Goal: Navigation & Orientation: Find specific page/section

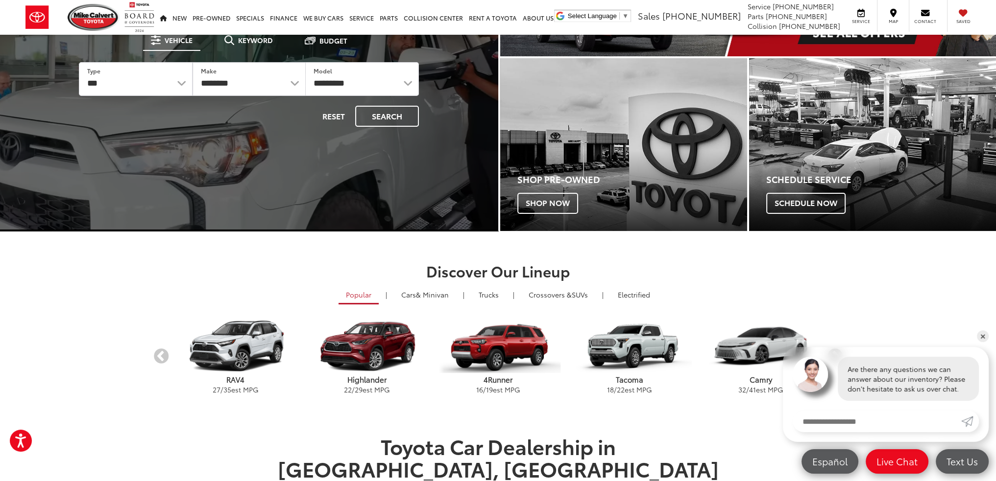
scroll to position [196, 0]
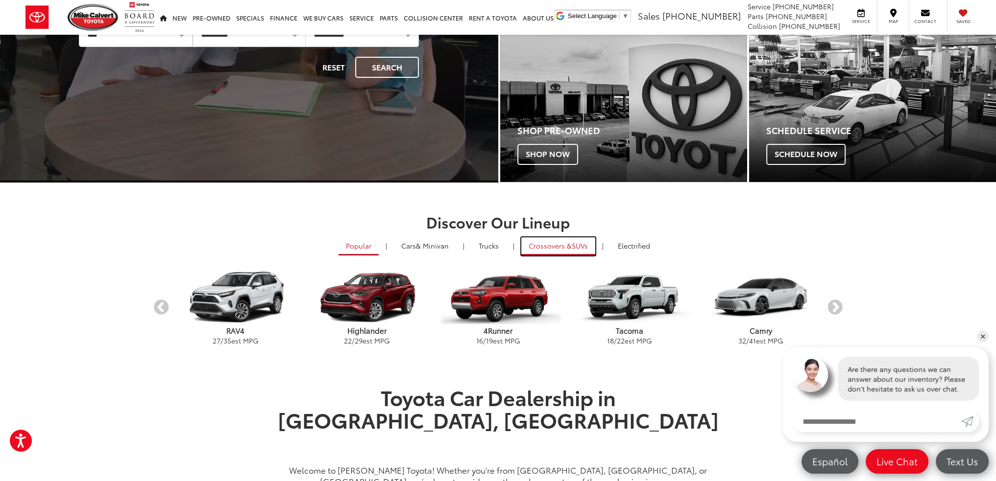
click at [564, 243] on span "Crossovers &" at bounding box center [549, 246] width 43 height 10
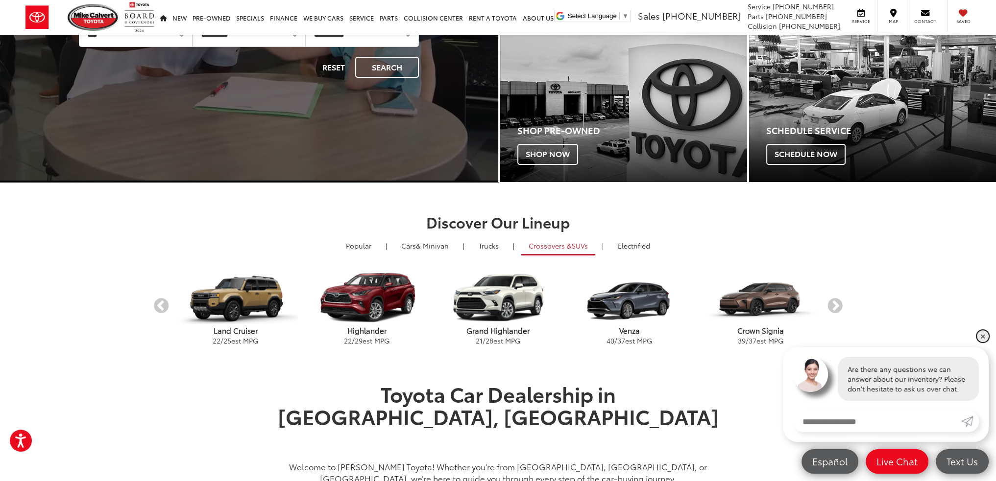
click at [979, 335] on link "✕" at bounding box center [983, 337] width 12 height 12
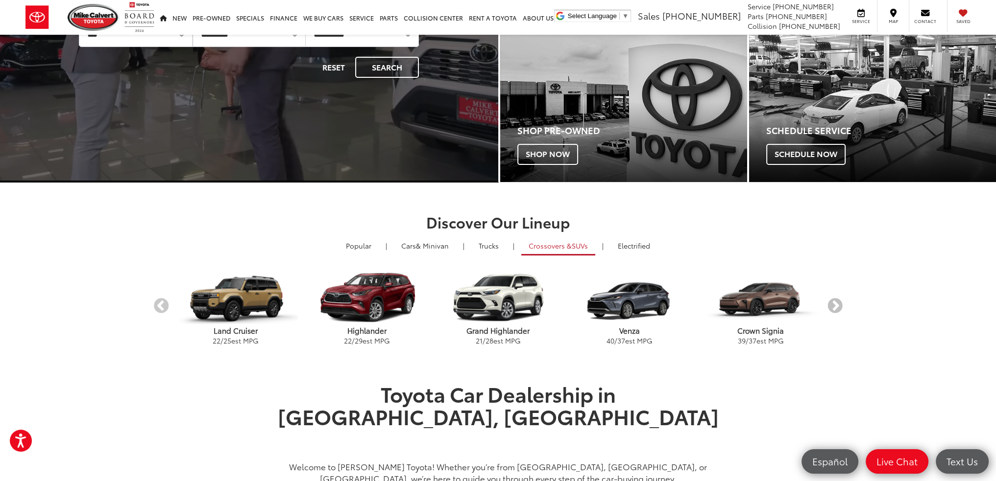
click at [835, 306] on button "Next" at bounding box center [834, 306] width 17 height 17
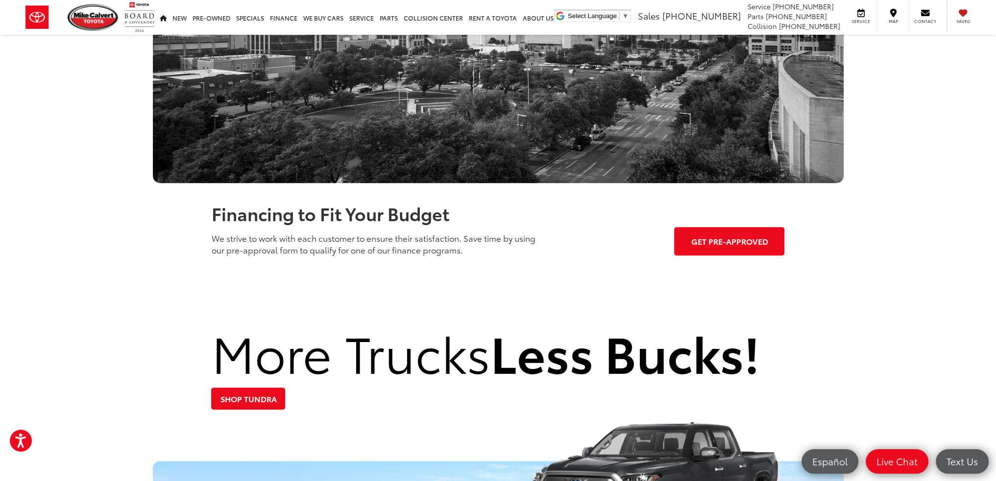
scroll to position [1028, 0]
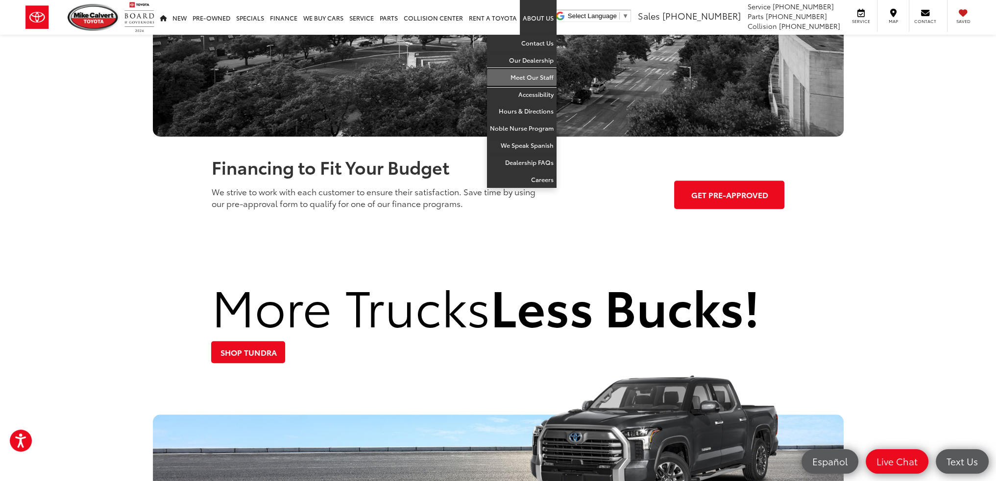
click at [546, 80] on link "Meet Our Staff" at bounding box center [522, 77] width 70 height 17
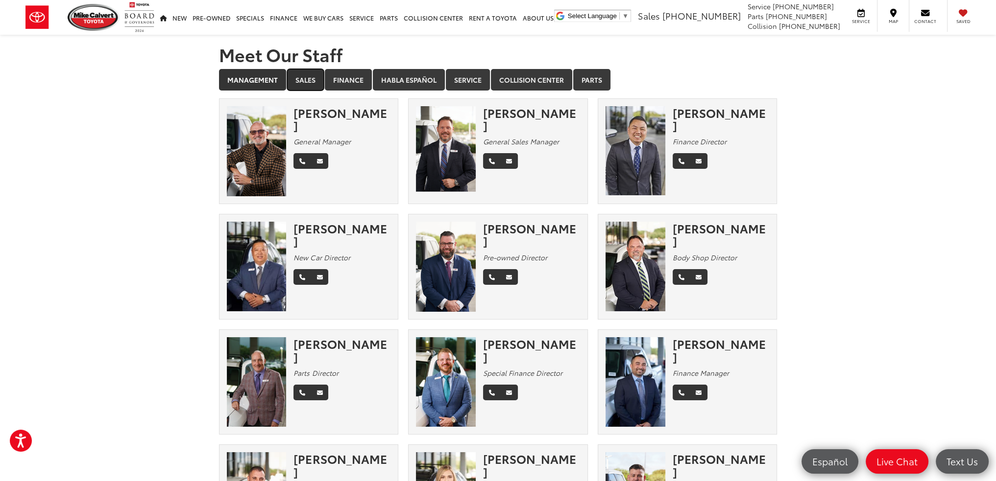
click at [296, 87] on link "Sales" at bounding box center [305, 80] width 37 height 22
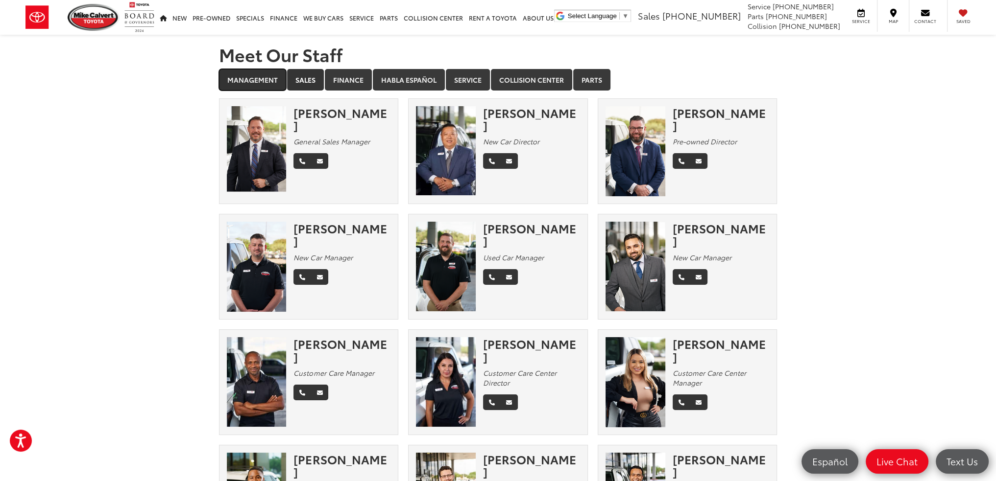
click at [263, 82] on link "Management" at bounding box center [252, 80] width 67 height 22
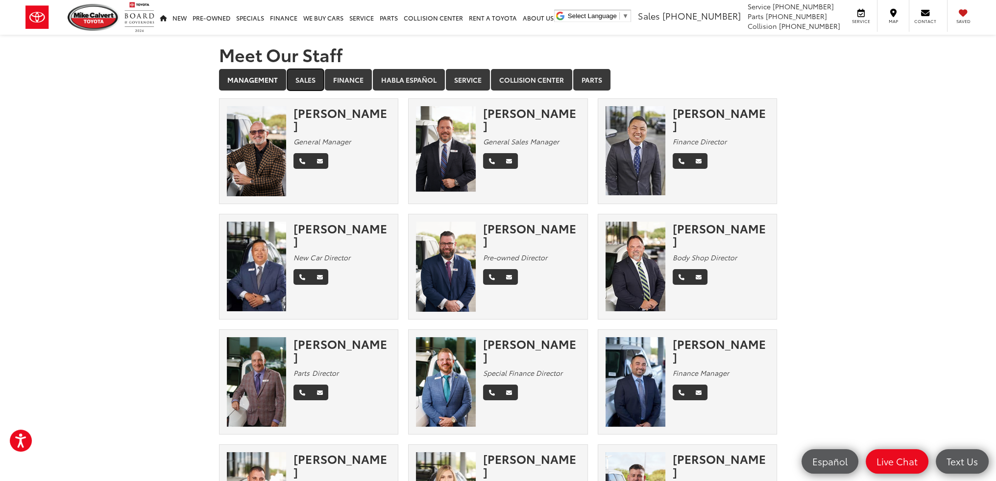
click at [302, 82] on link "Sales" at bounding box center [305, 80] width 37 height 22
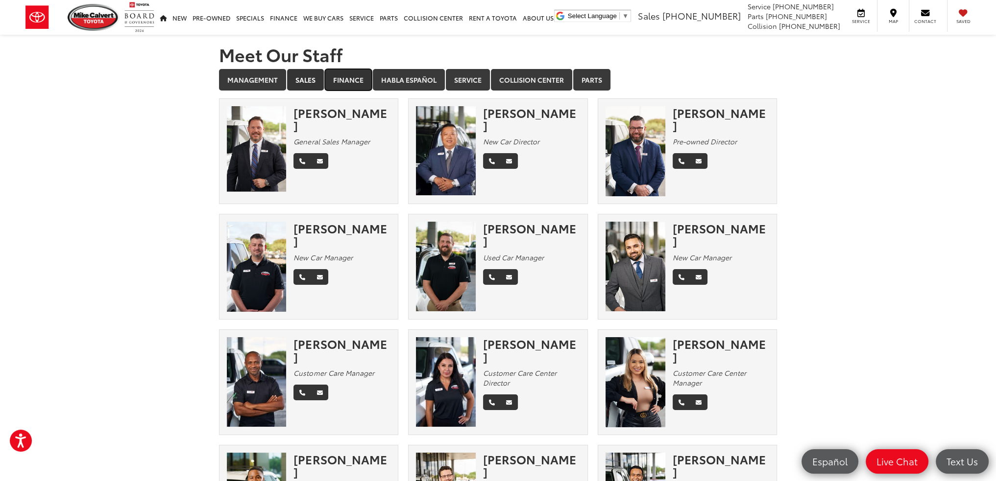
click at [340, 76] on link "Finance" at bounding box center [348, 80] width 47 height 22
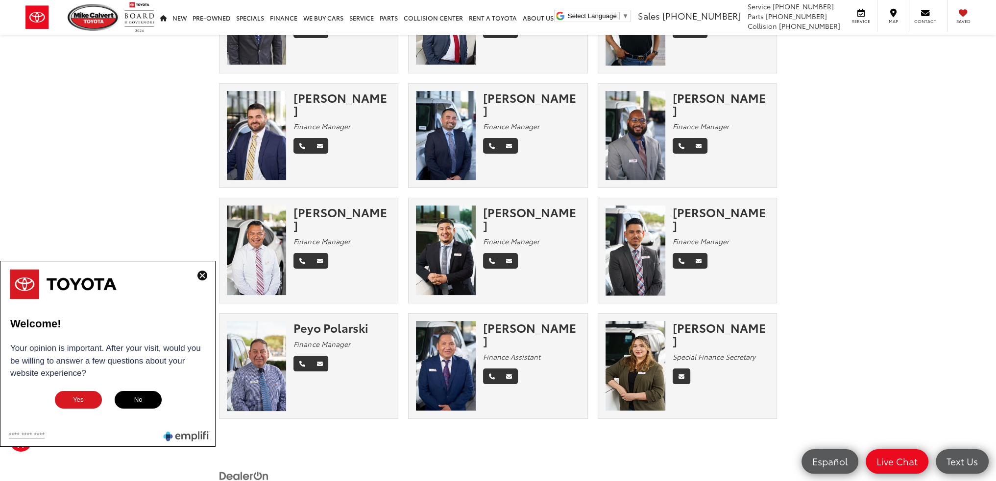
scroll to position [147, 0]
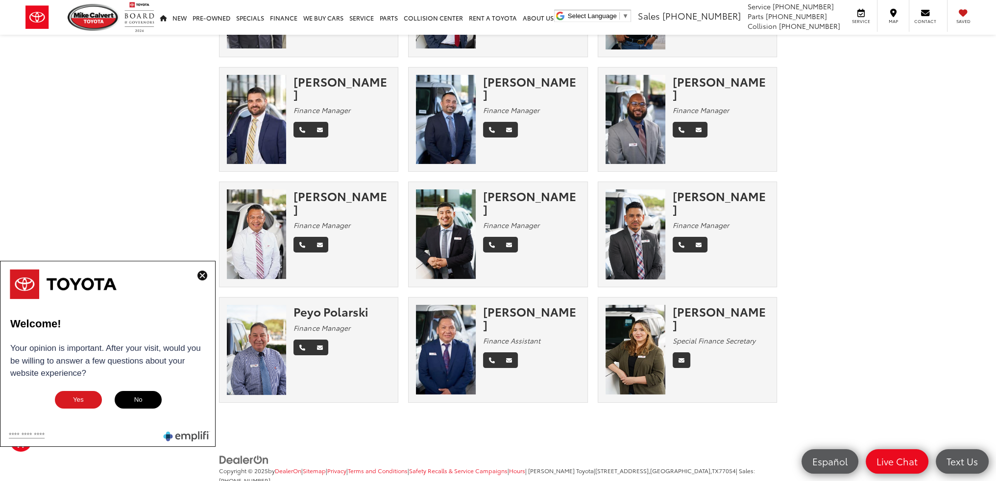
click at [199, 276] on img at bounding box center [202, 276] width 10 height 10
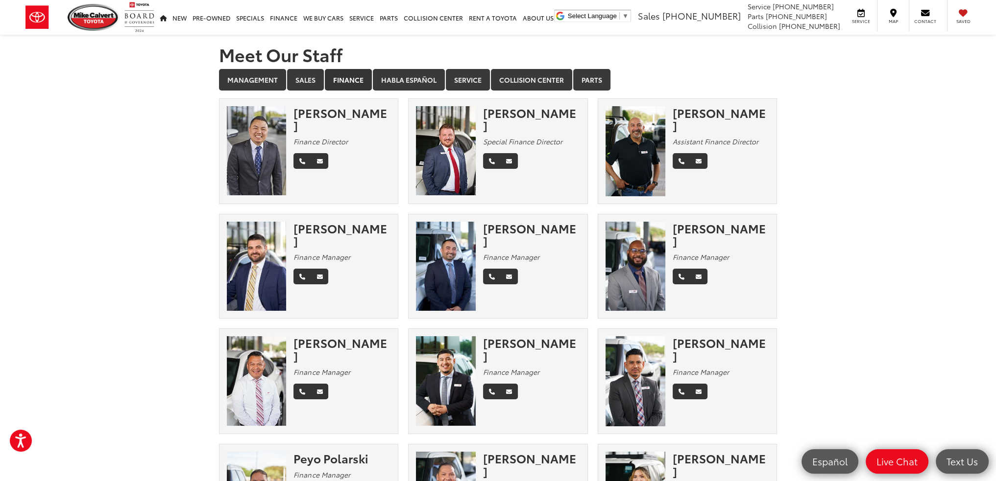
scroll to position [0, 0]
click at [403, 83] on link "Habla Español" at bounding box center [409, 80] width 72 height 22
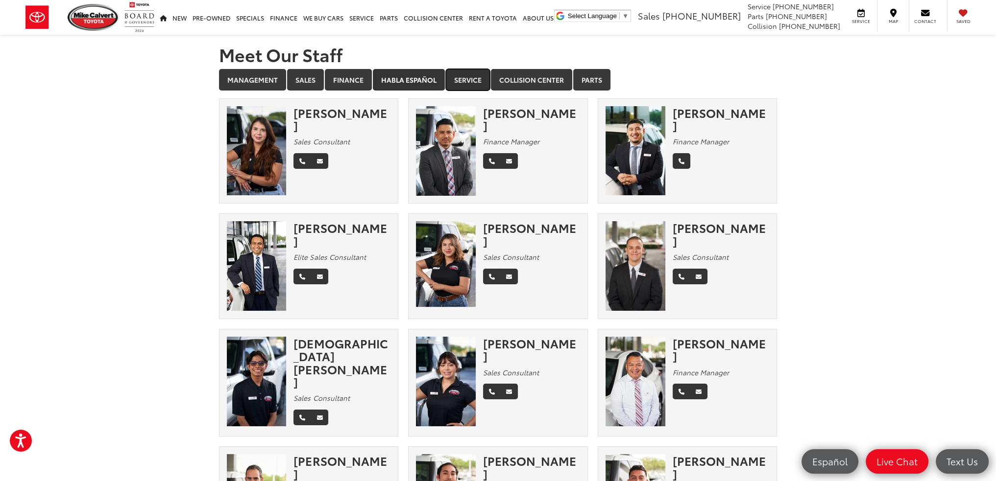
click at [473, 75] on link "Service" at bounding box center [468, 80] width 44 height 22
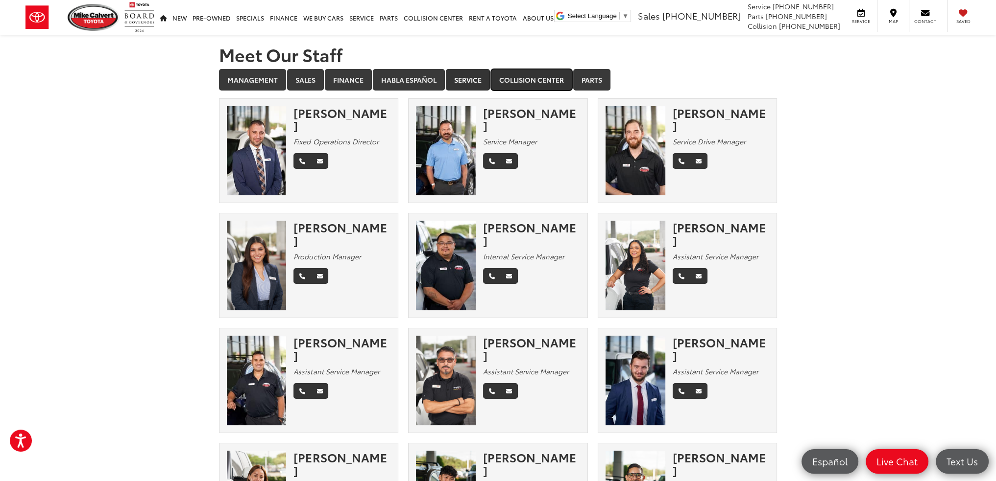
click at [527, 70] on link "Collision Center" at bounding box center [531, 80] width 81 height 22
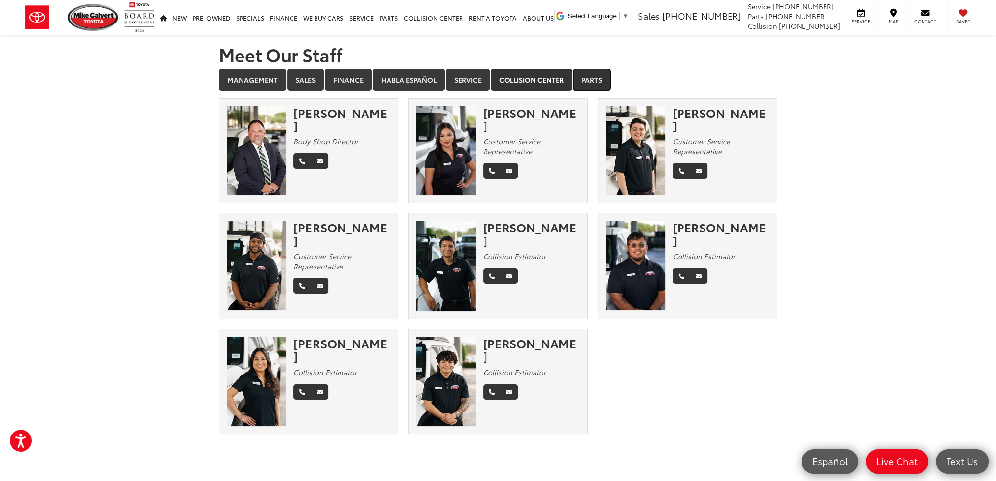
click at [587, 80] on link "Parts" at bounding box center [591, 80] width 37 height 22
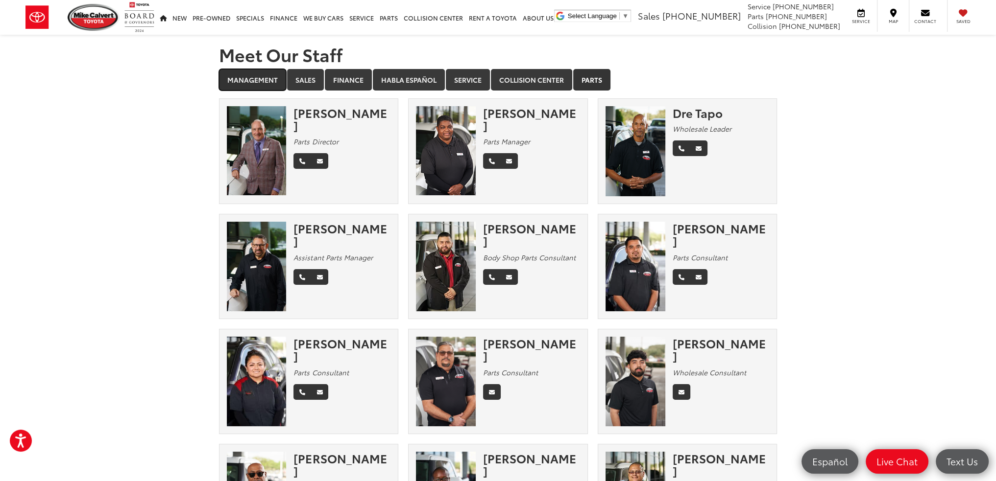
click at [264, 82] on link "Management" at bounding box center [252, 80] width 67 height 22
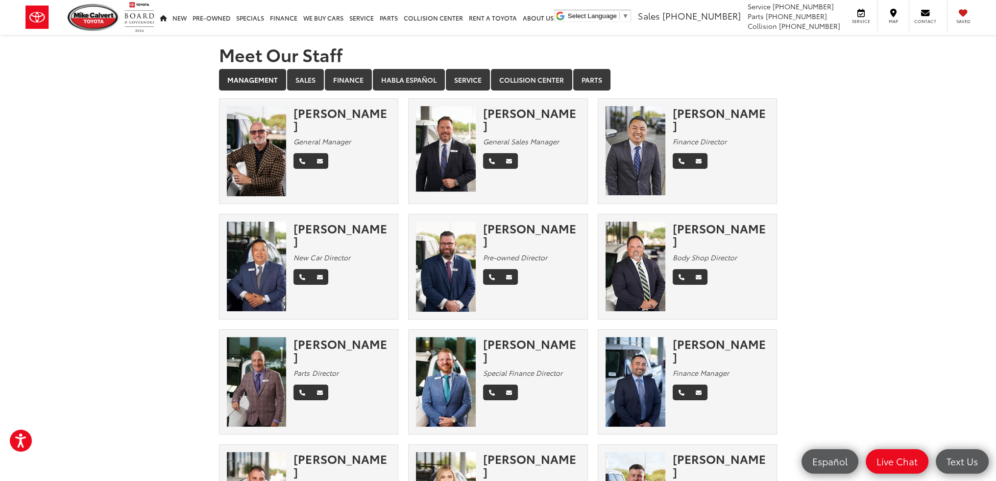
click at [269, 144] on img at bounding box center [257, 151] width 60 height 90
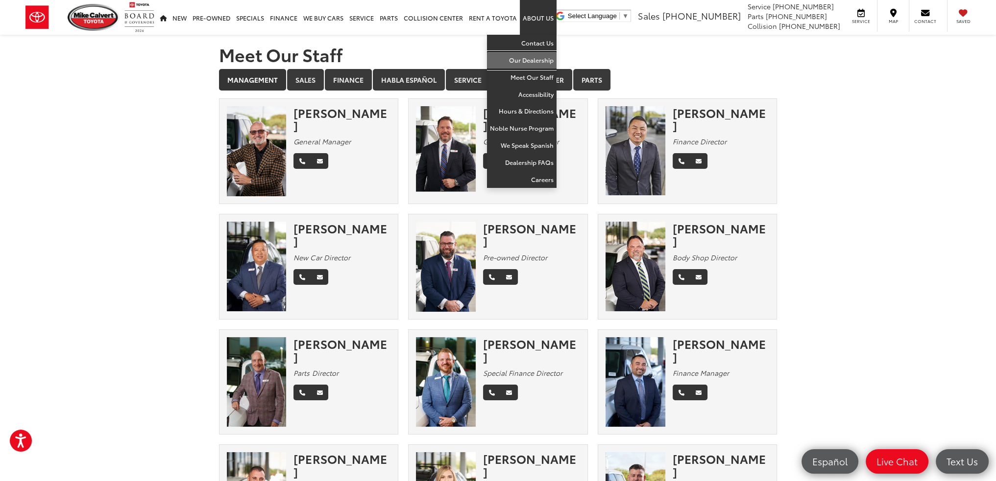
click at [540, 61] on link "Our Dealership" at bounding box center [522, 60] width 70 height 17
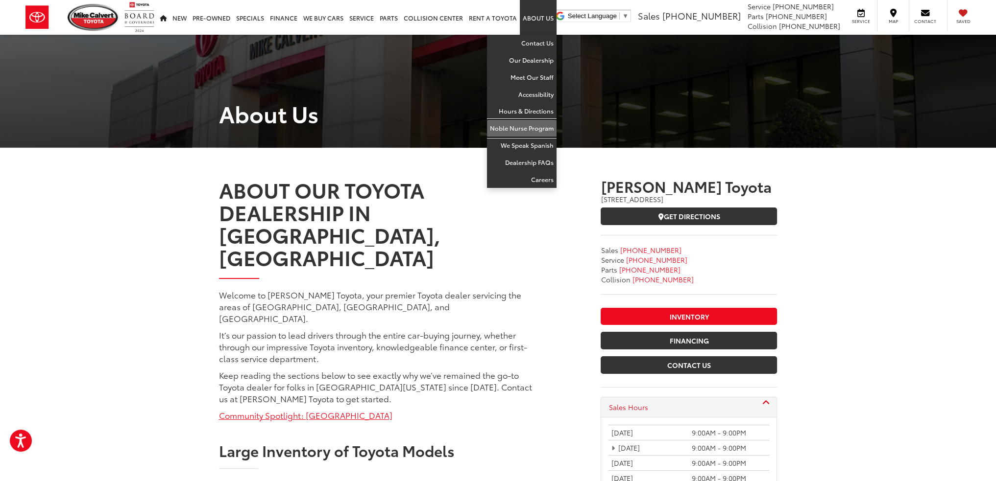
click at [527, 133] on link "Noble Nurse Program" at bounding box center [522, 128] width 70 height 17
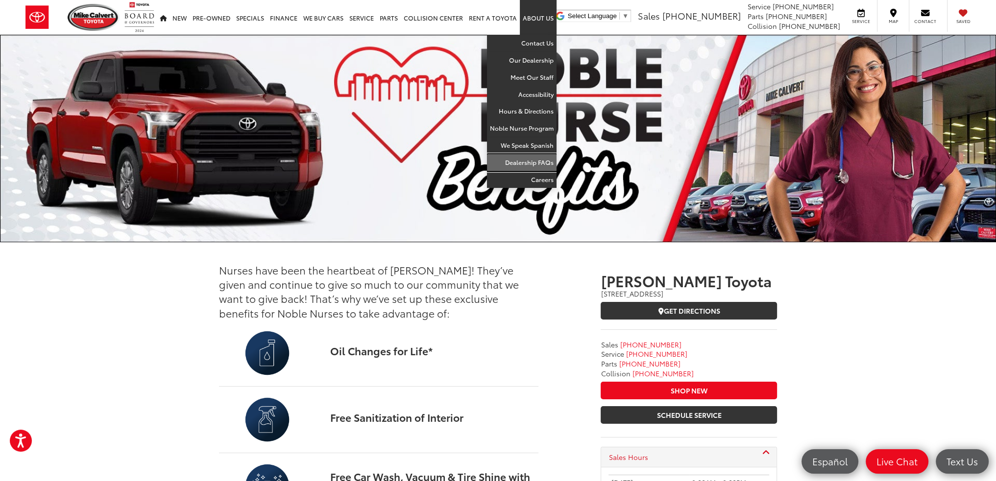
click at [513, 155] on link "Dealership FAQs" at bounding box center [522, 162] width 70 height 17
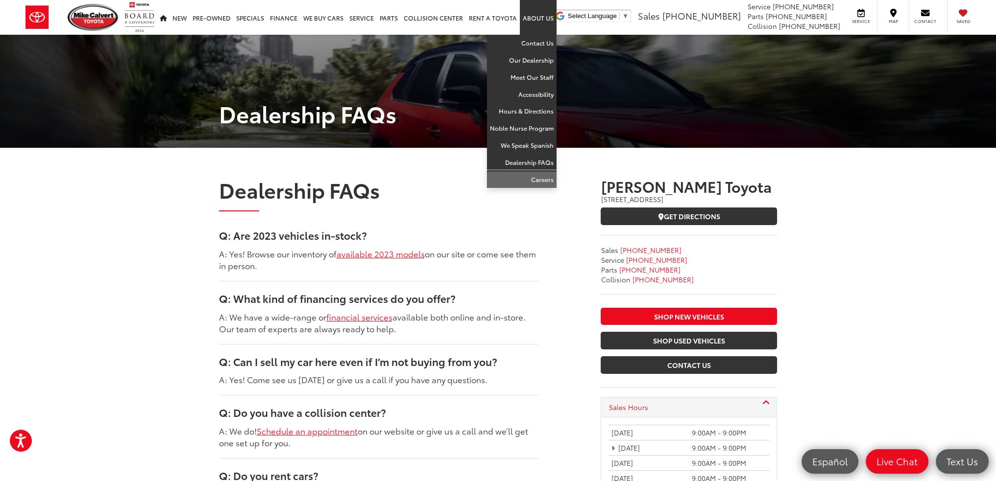
click at [523, 173] on link "Careers" at bounding box center [522, 179] width 70 height 17
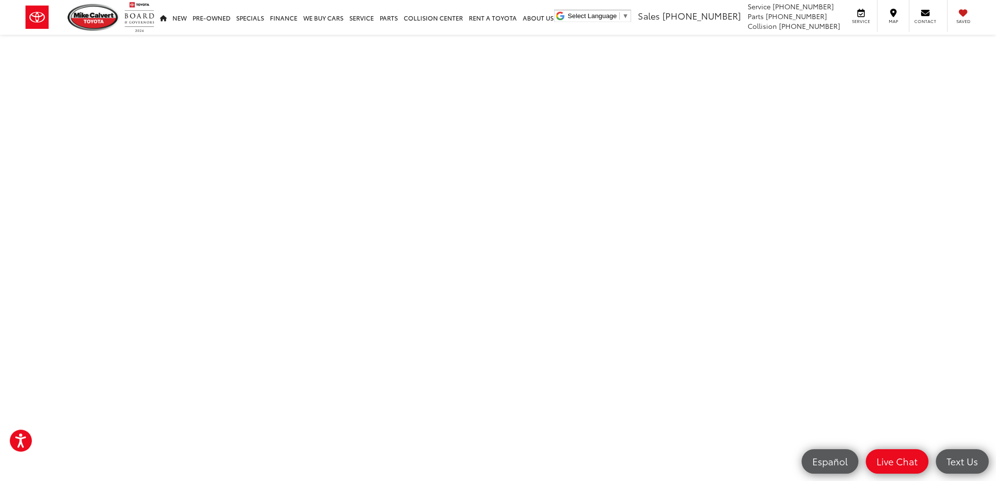
scroll to position [49, 0]
